Goal: Task Accomplishment & Management: Complete application form

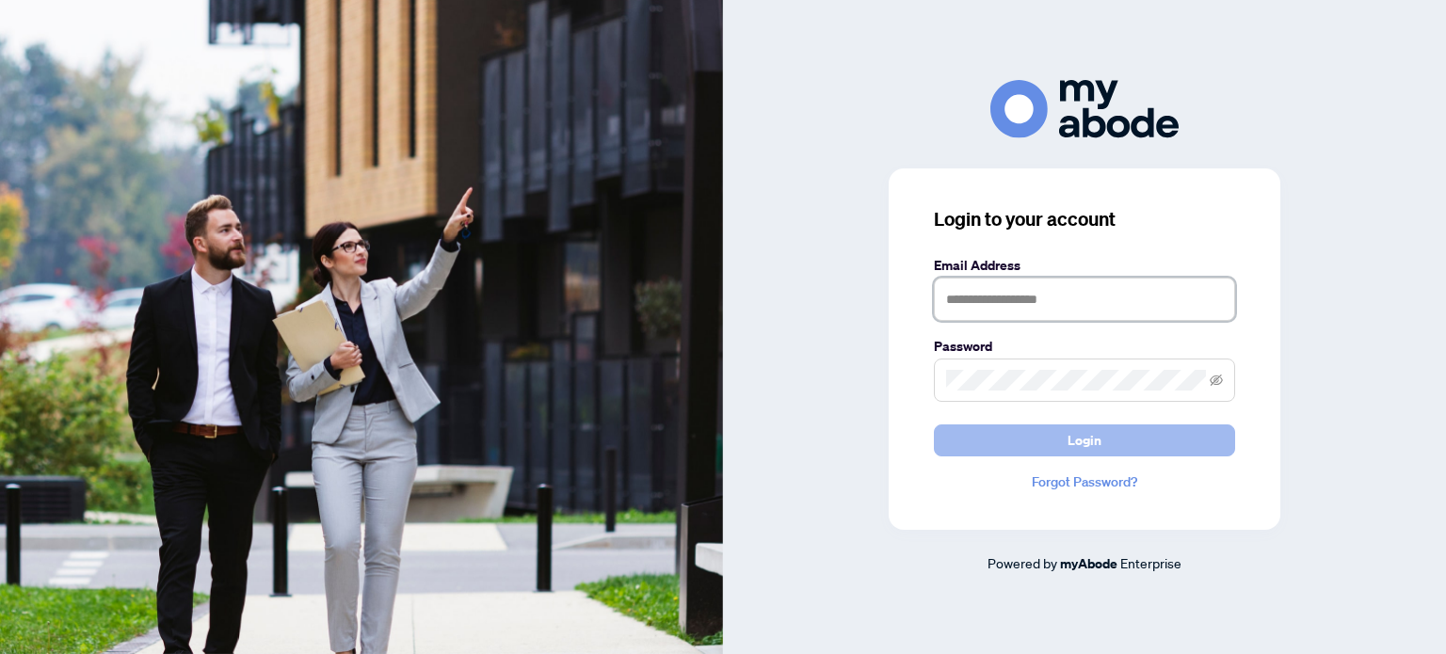
type input "**********"
click at [1085, 442] on span "Login" at bounding box center [1085, 441] width 34 height 30
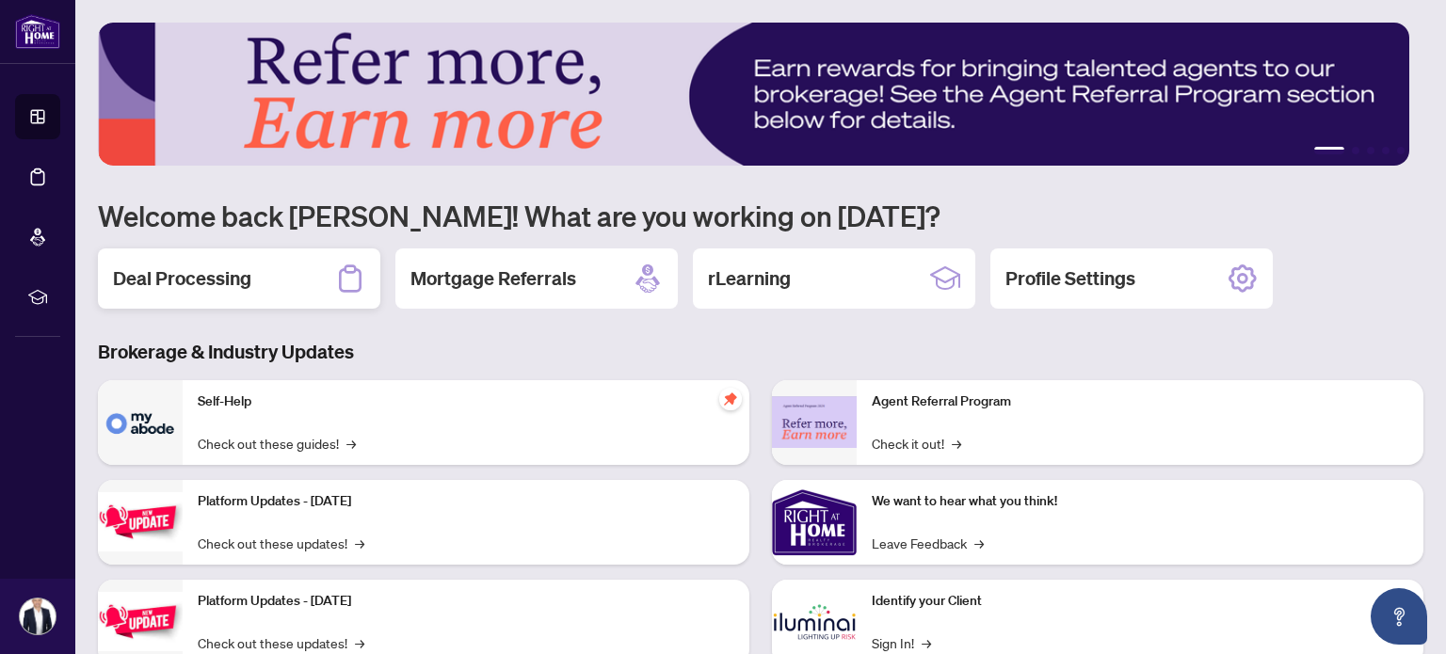
click at [229, 285] on h2 "Deal Processing" at bounding box center [182, 278] width 138 height 26
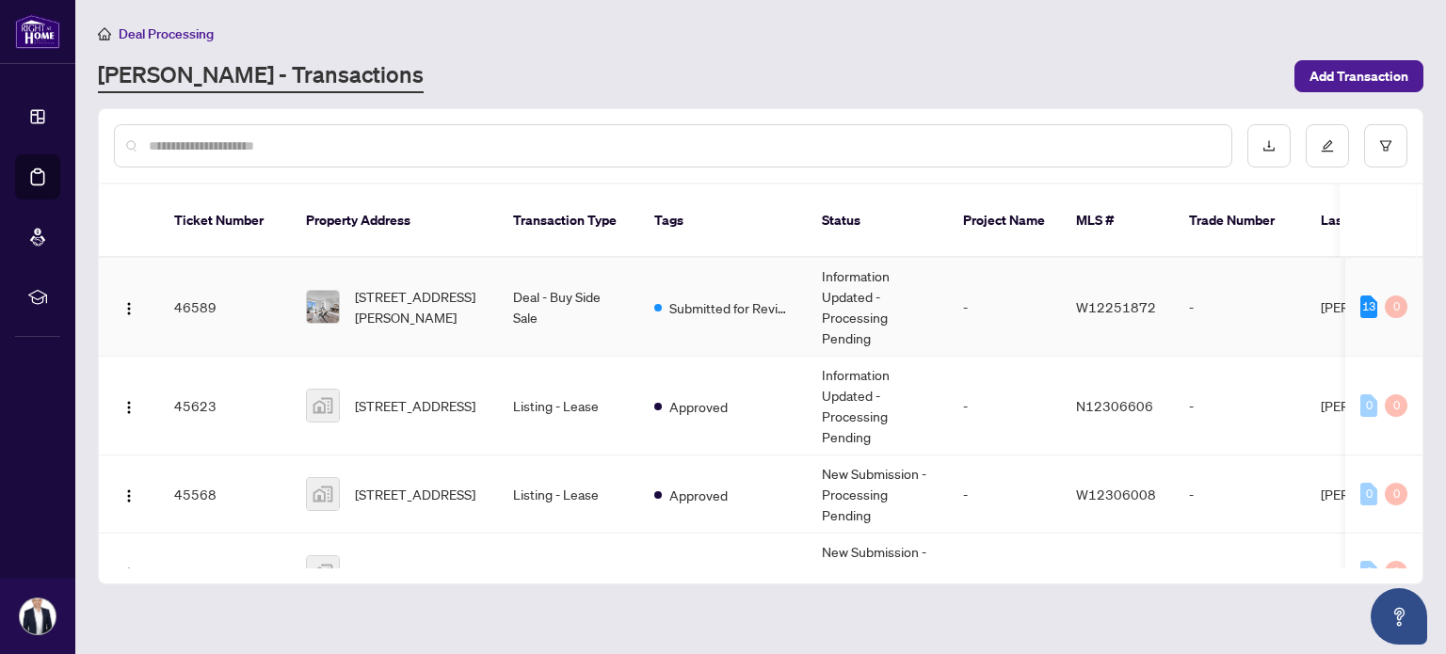
click at [429, 286] on span "[STREET_ADDRESS][PERSON_NAME]" at bounding box center [419, 306] width 128 height 41
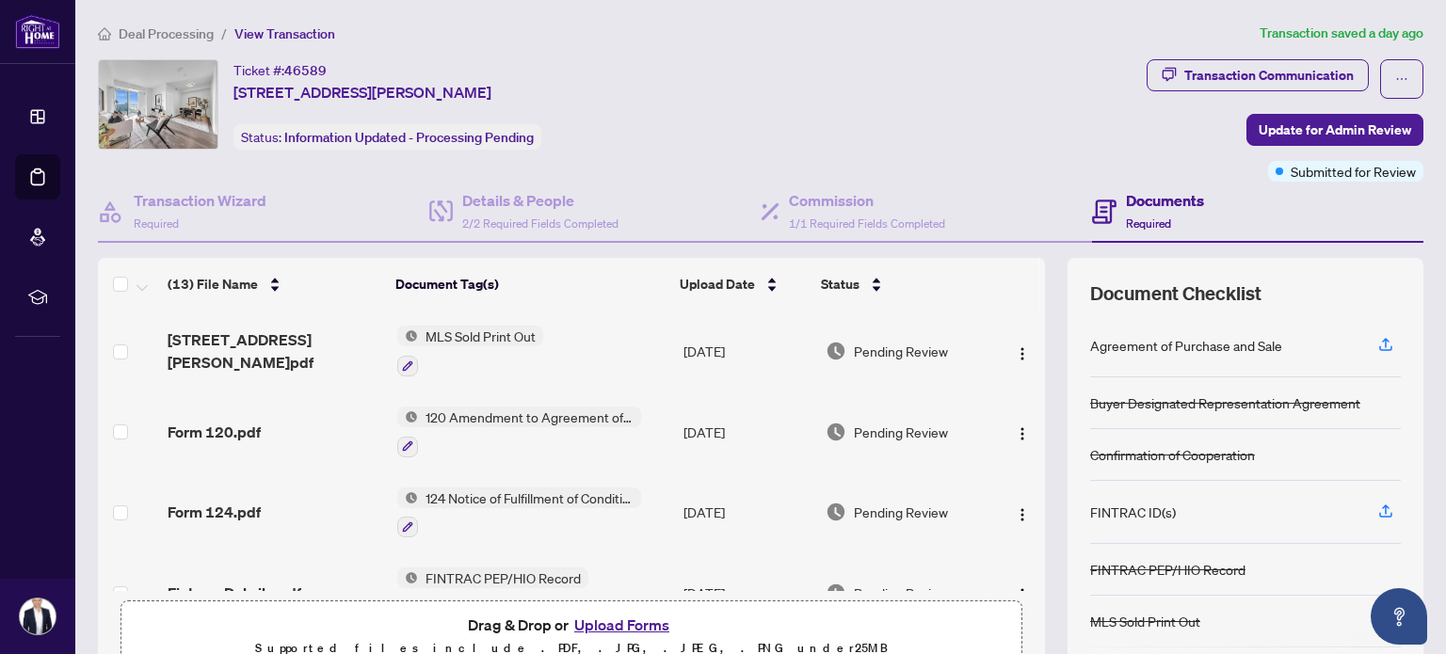
click at [614, 628] on button "Upload Forms" at bounding box center [622, 625] width 106 height 24
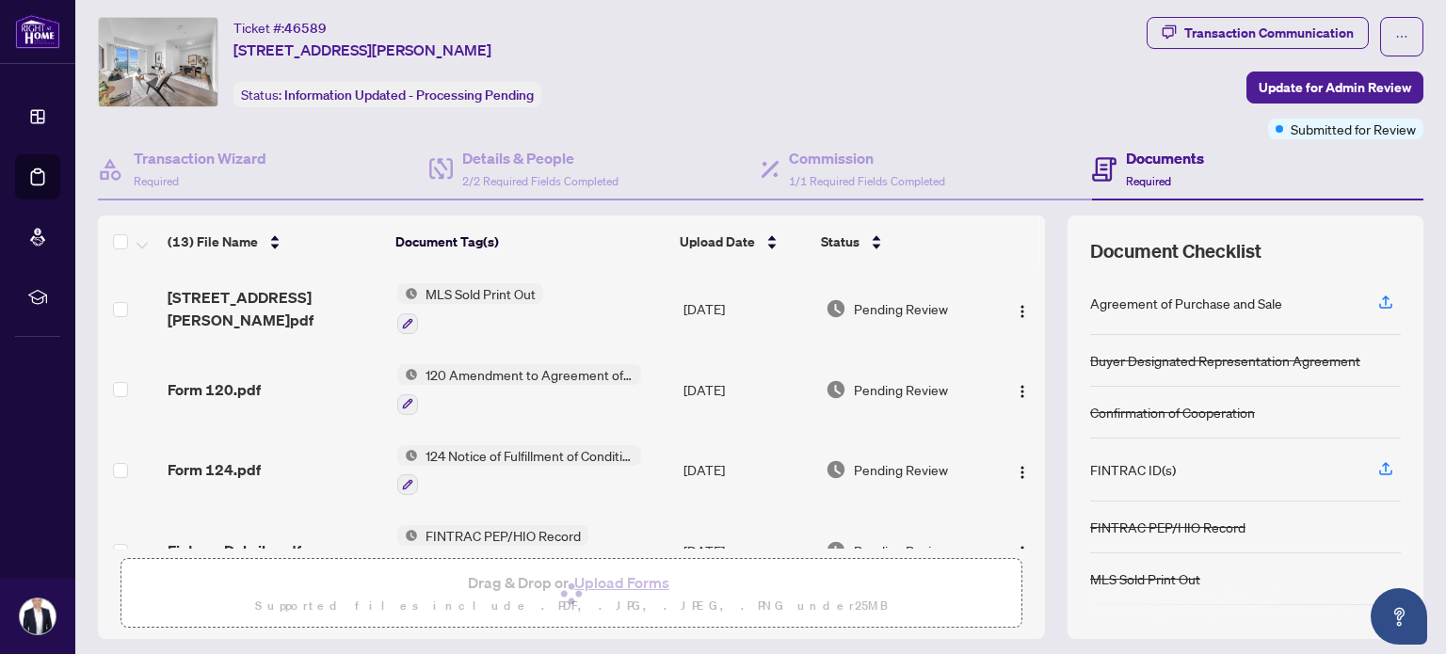
scroll to position [94, 0]
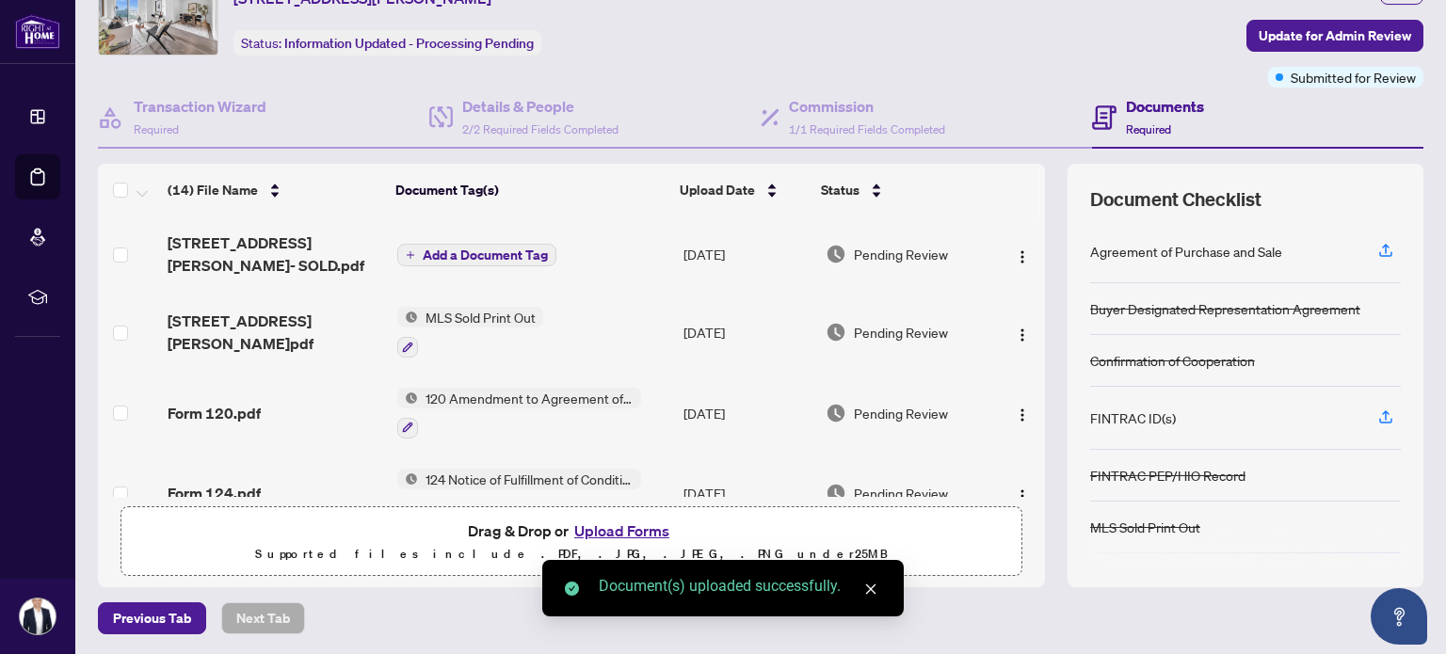
click at [456, 249] on span "Add a Document Tag" at bounding box center [485, 255] width 125 height 13
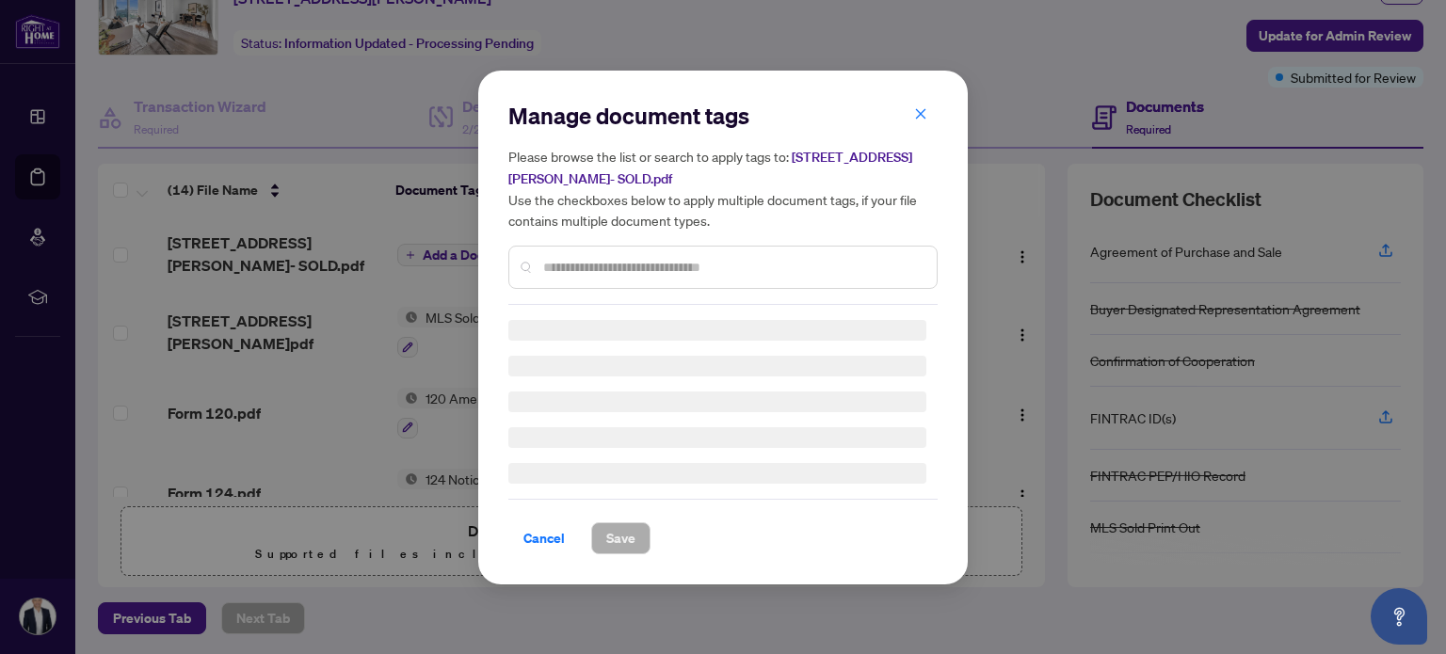
click at [631, 259] on div "Manage document tags Please browse the list or search to apply tags to: [STREET…" at bounding box center [722, 203] width 429 height 204
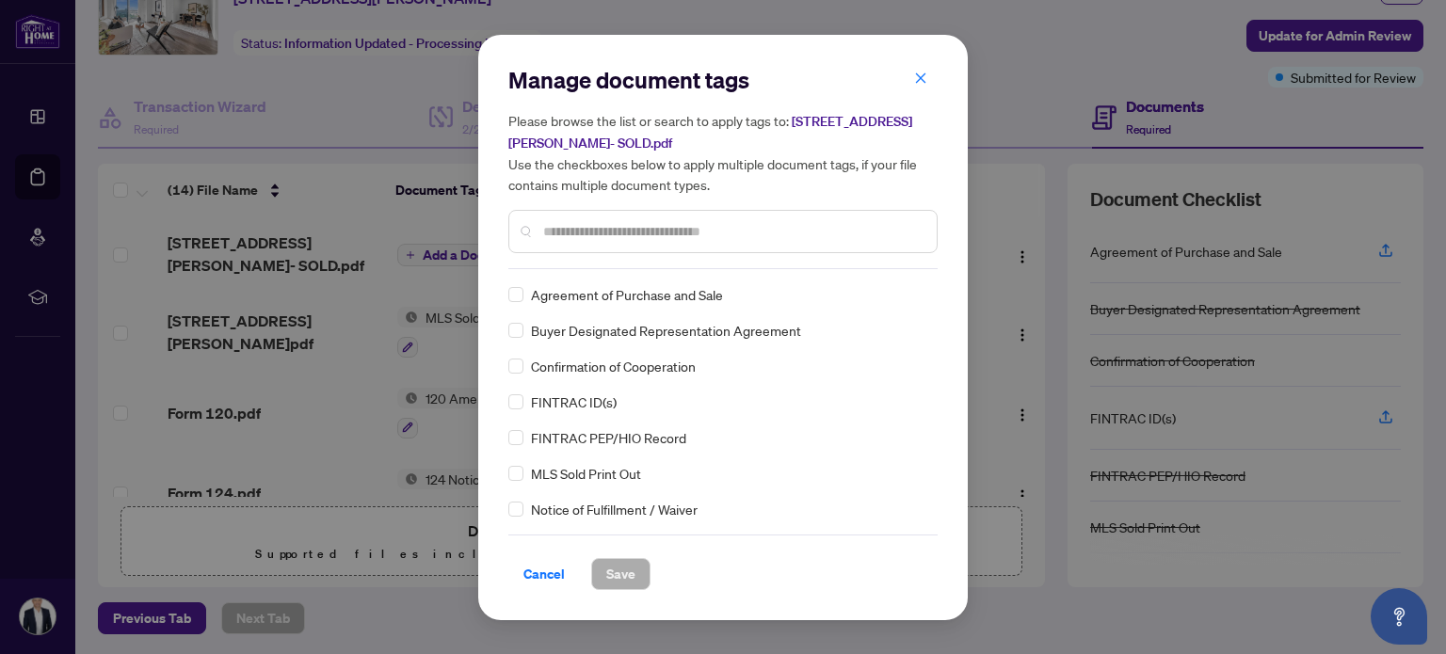
click at [634, 236] on input "text" at bounding box center [732, 231] width 378 height 21
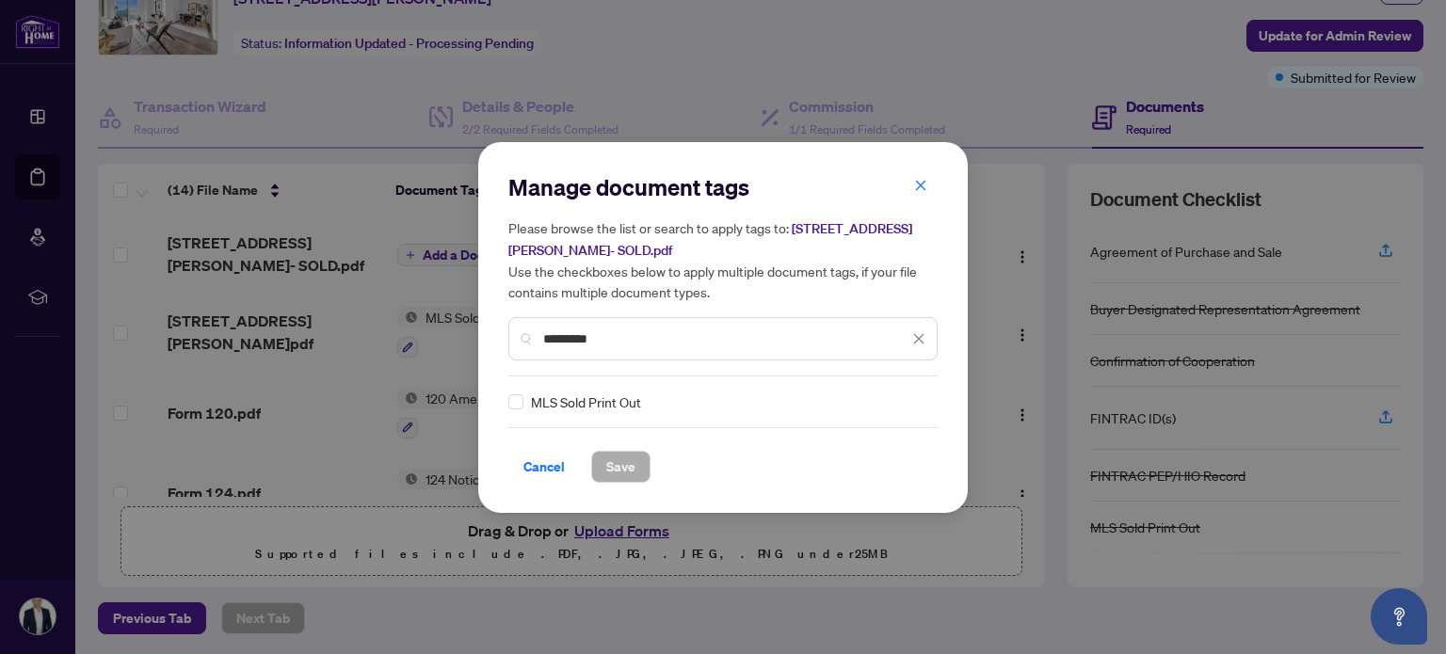
type input "********"
click at [640, 475] on button "Save" at bounding box center [620, 467] width 59 height 32
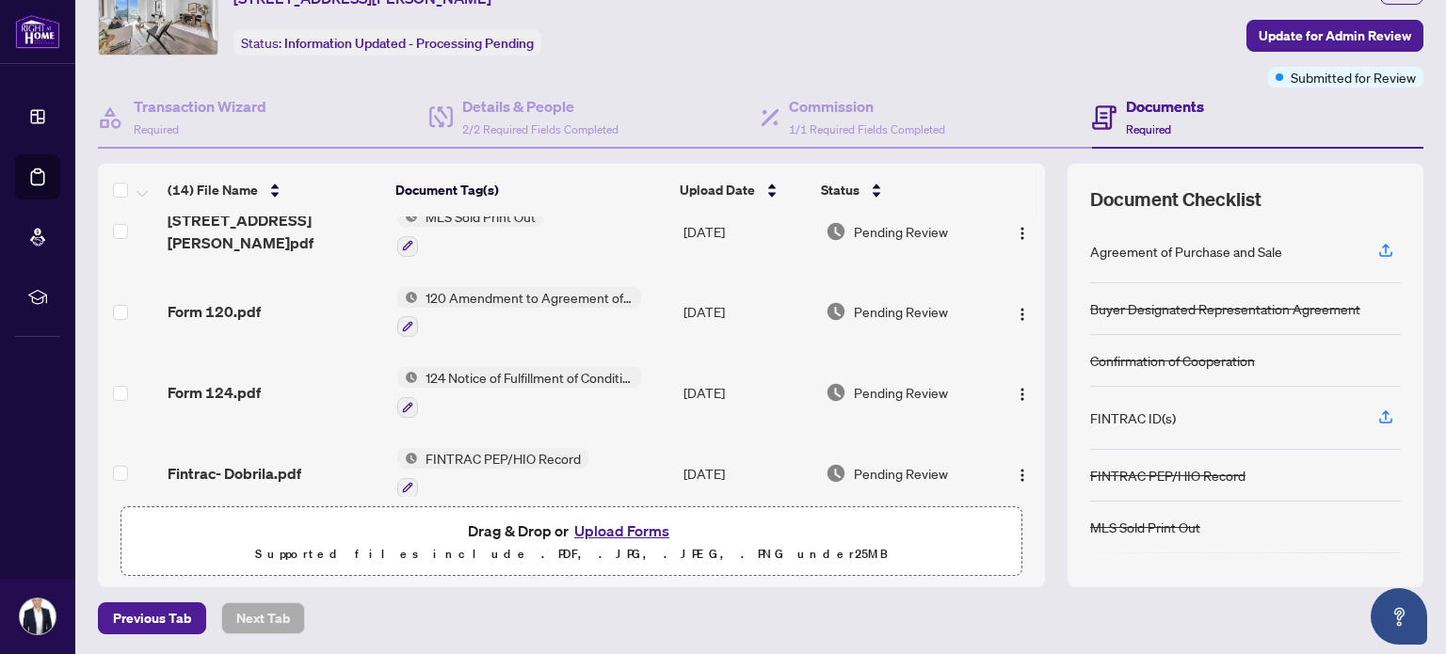
scroll to position [0, 0]
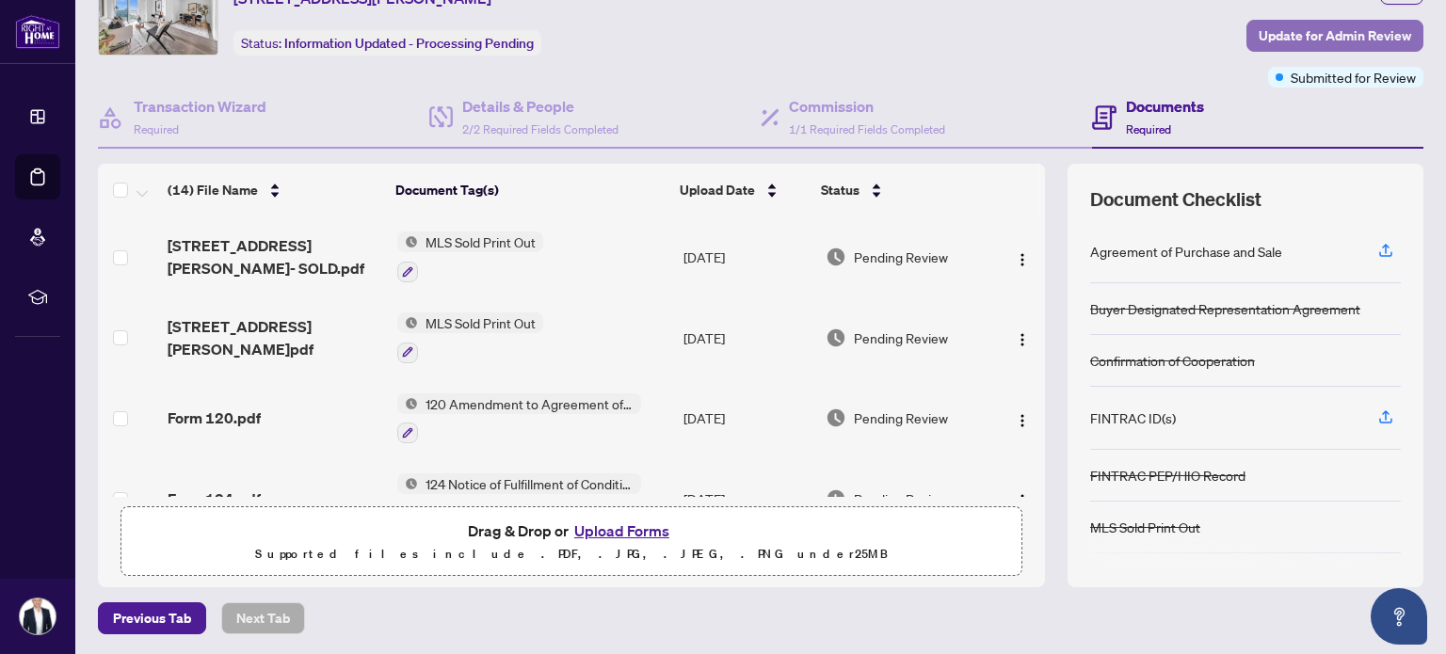
click at [1279, 34] on span "Update for Admin Review" at bounding box center [1335, 36] width 153 height 30
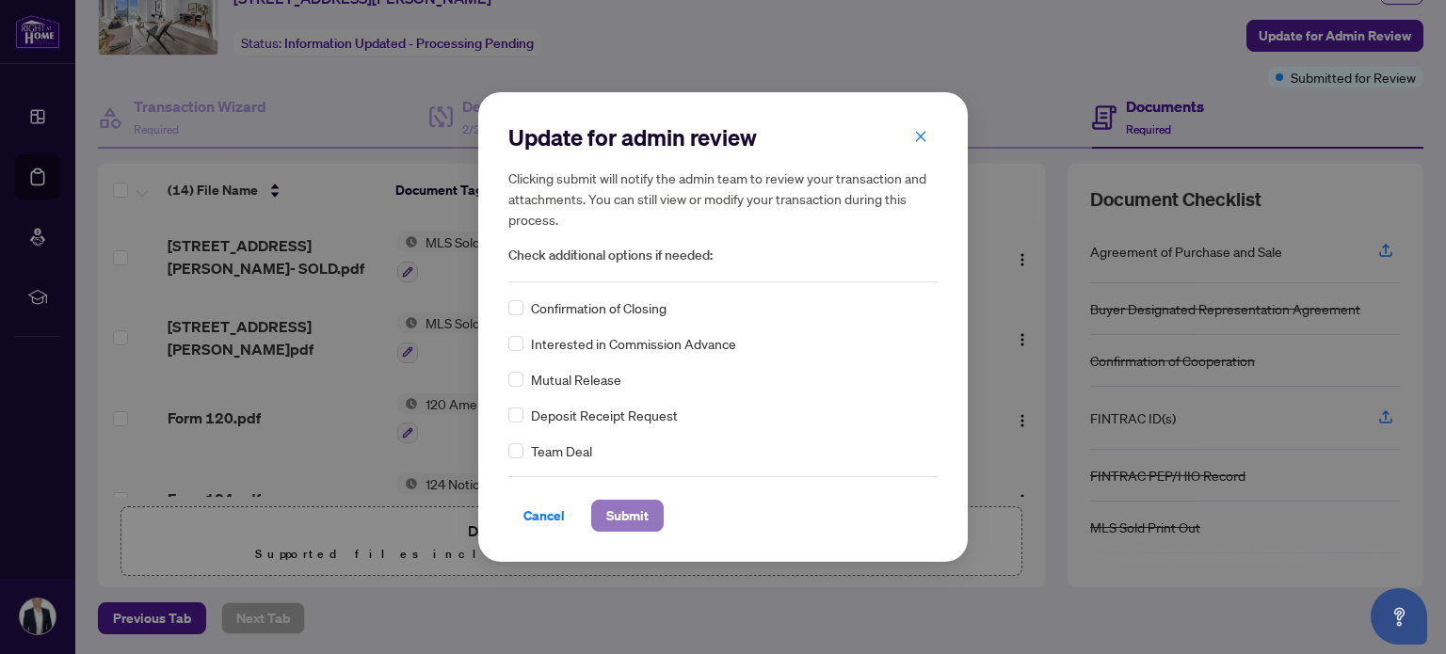
click at [628, 517] on span "Submit" at bounding box center [627, 516] width 42 height 30
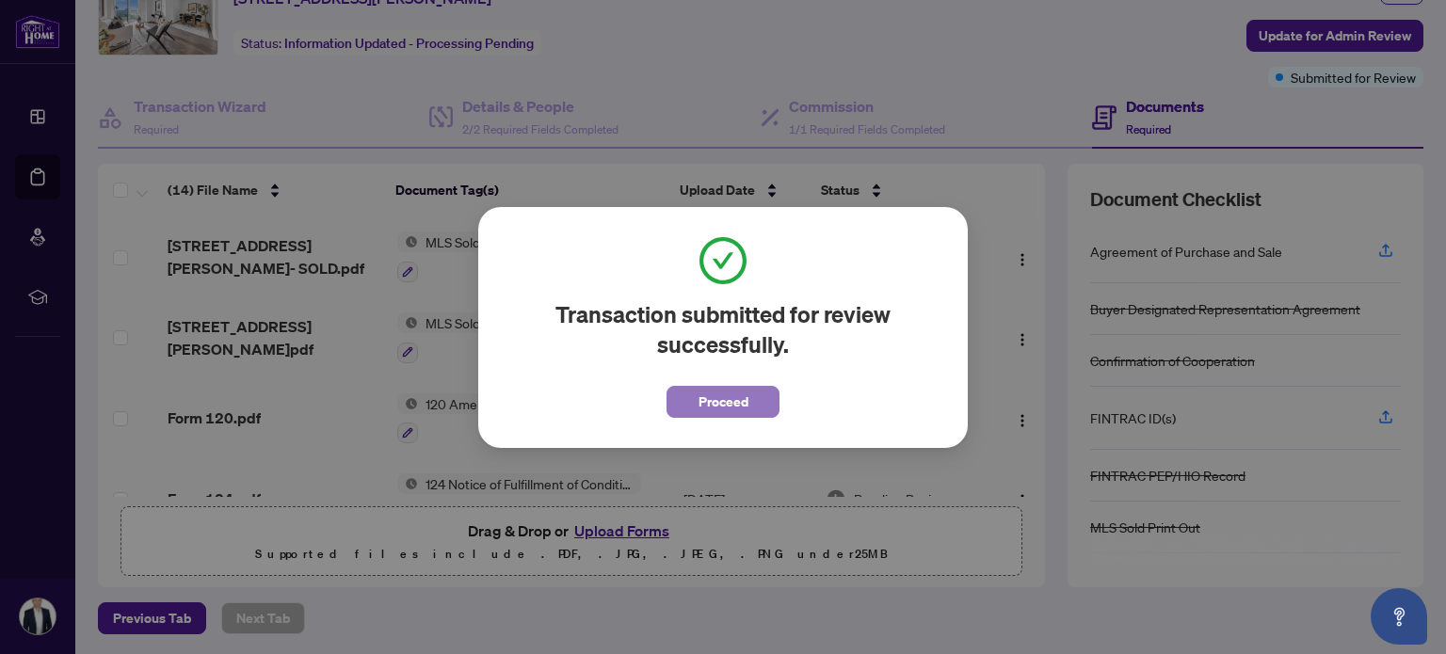
click at [755, 394] on button "Proceed" at bounding box center [723, 402] width 113 height 32
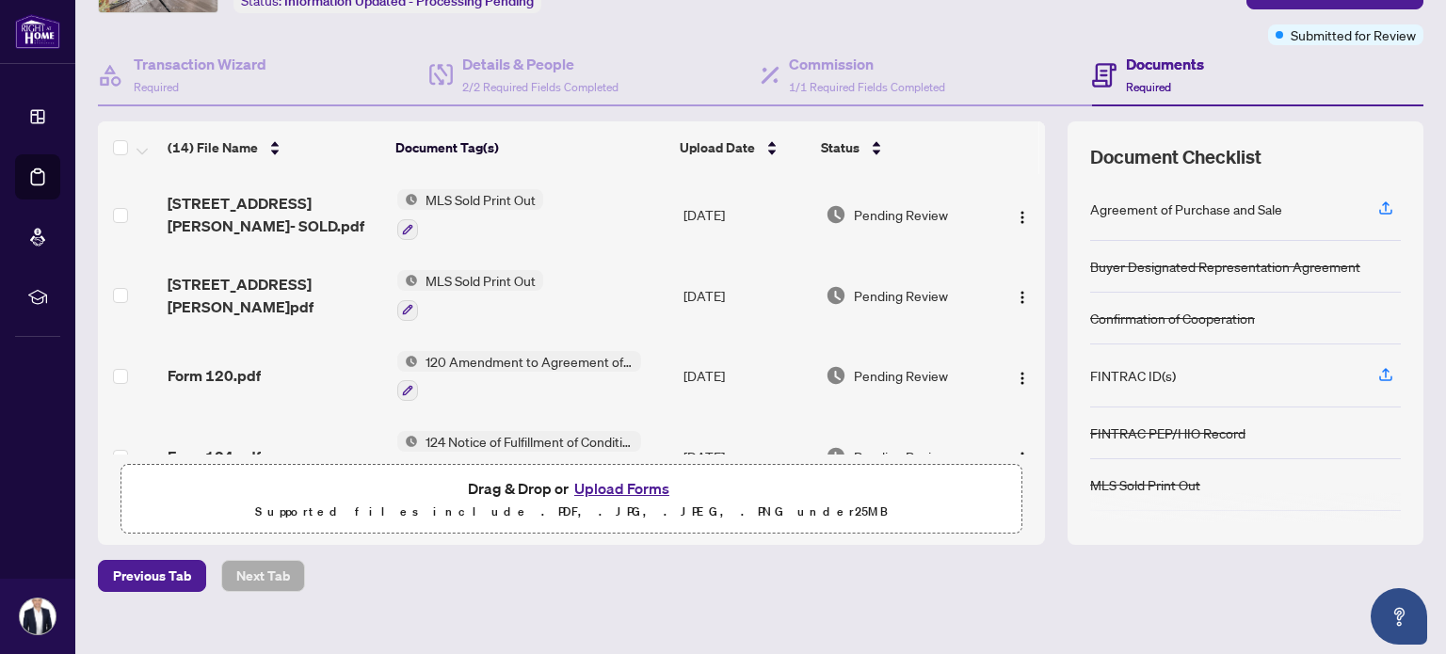
scroll to position [159, 0]
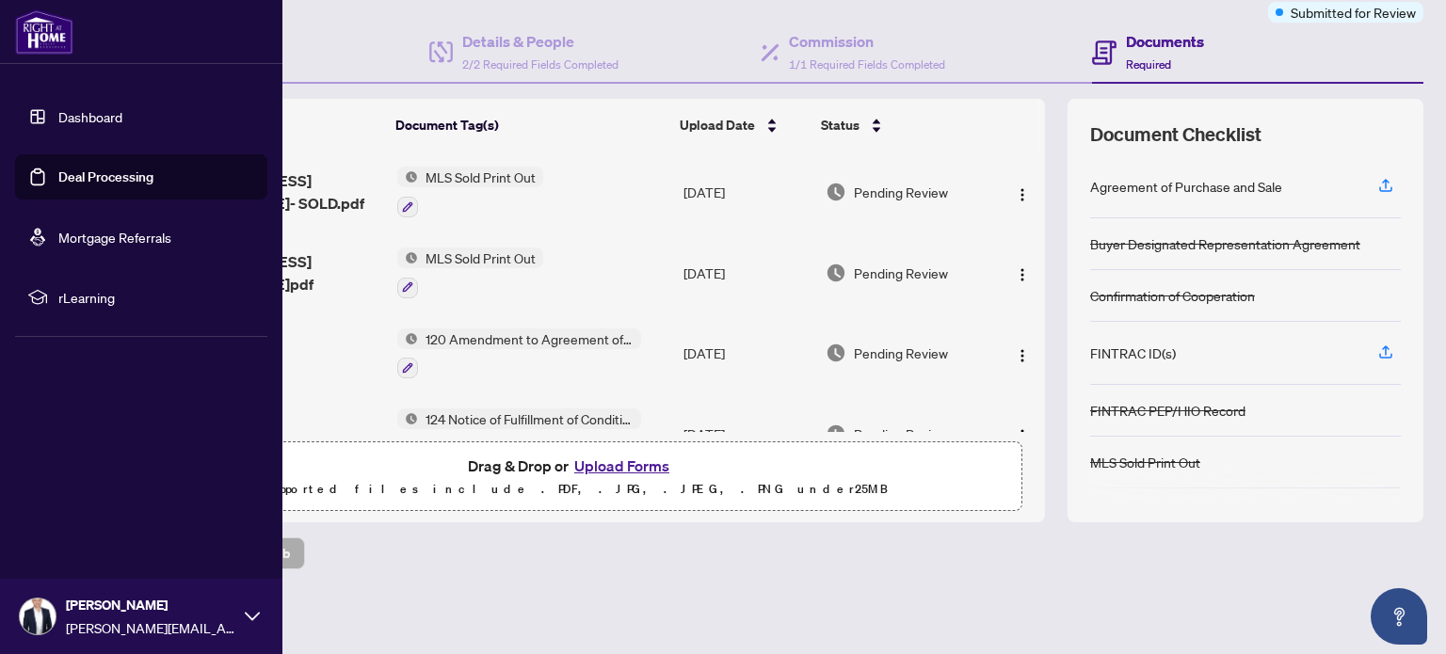
click at [28, 26] on img at bounding box center [44, 31] width 58 height 45
